Goal: Navigation & Orientation: Find specific page/section

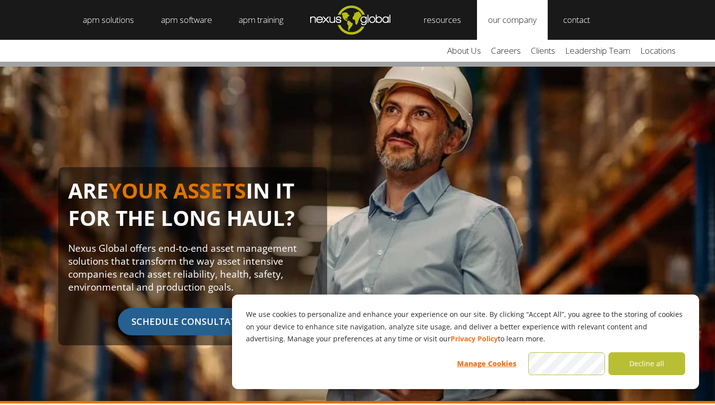
click at [540, 21] on link "our company" at bounding box center [512, 20] width 71 height 40
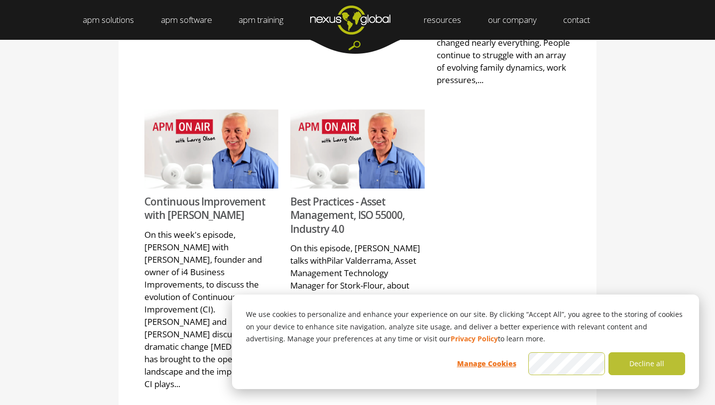
scroll to position [1179, 0]
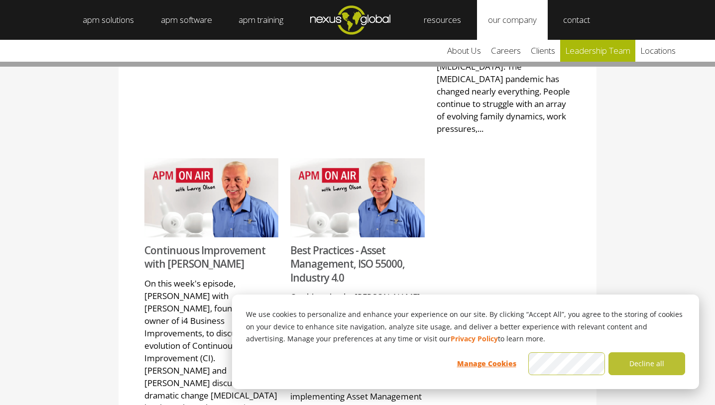
click at [610, 59] on link "leadership team" at bounding box center [597, 51] width 75 height 22
